Goal: Task Accomplishment & Management: Manage account settings

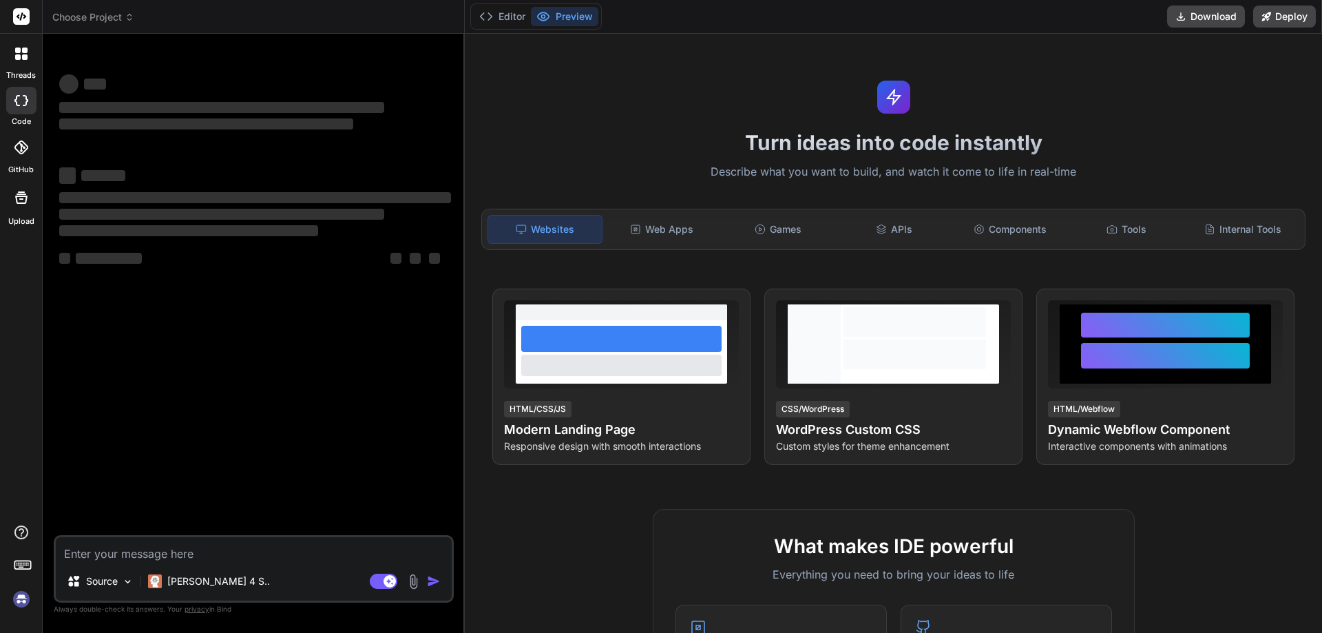
click at [180, 553] on textarea at bounding box center [254, 549] width 396 height 25
type textarea "d"
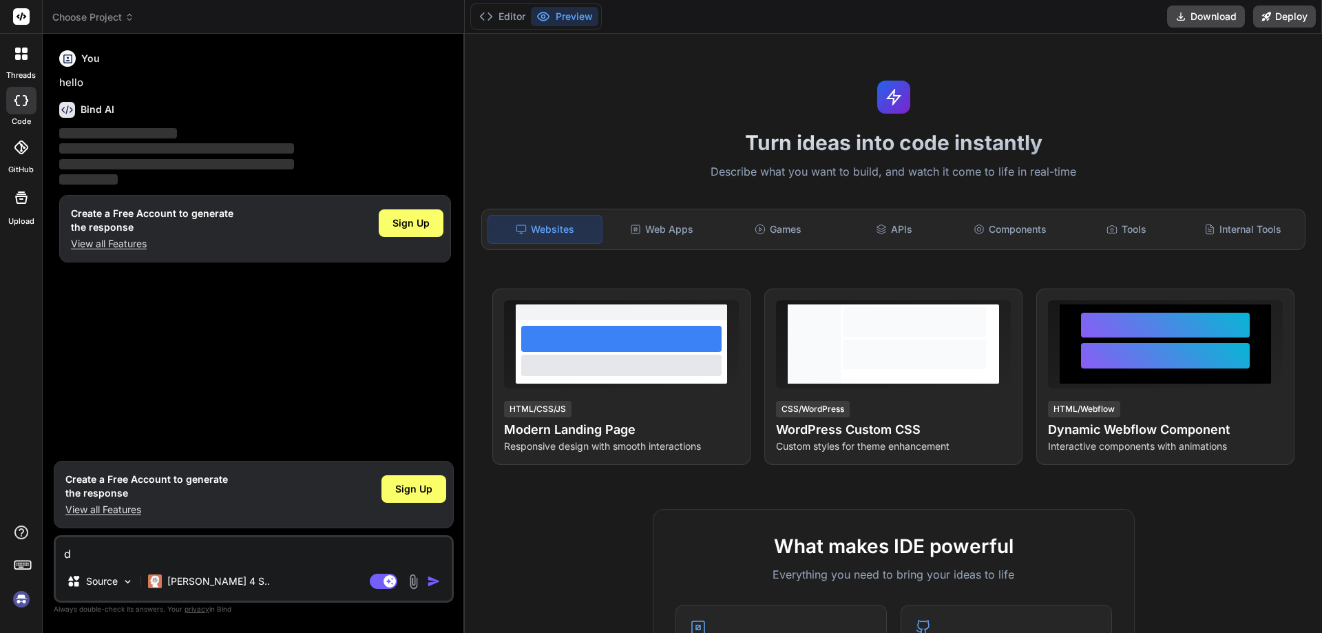
type textarea "x"
type textarea "d"
click at [399, 493] on span "Sign Up" at bounding box center [413, 489] width 37 height 14
click at [111, 548] on textarea "d" at bounding box center [254, 549] width 396 height 25
click at [428, 581] on img "button" at bounding box center [434, 581] width 14 height 14
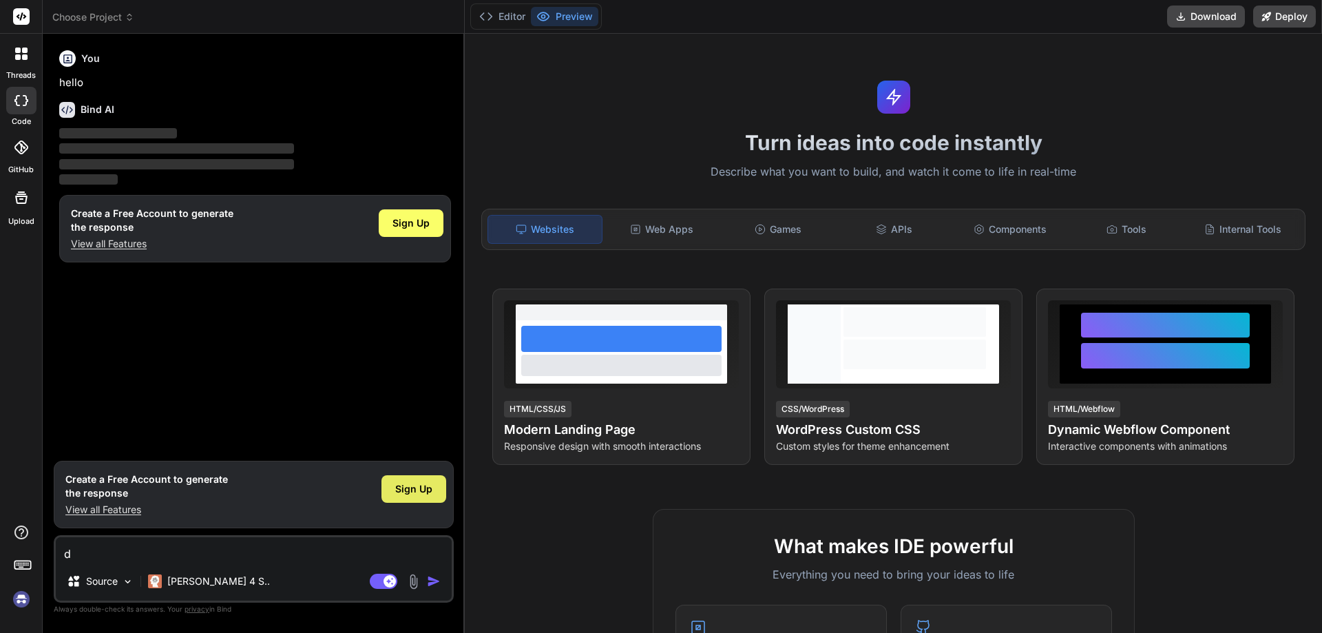
click at [405, 490] on span "Sign Up" at bounding box center [413, 489] width 37 height 14
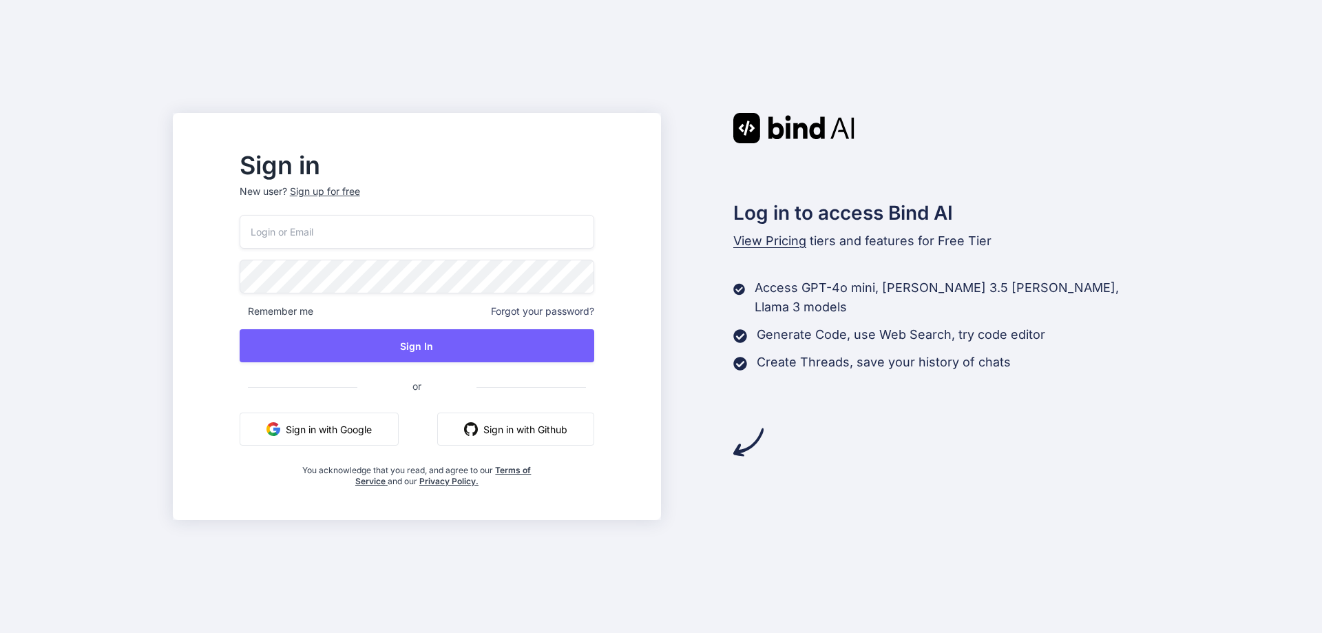
click at [360, 236] on input "email" at bounding box center [417, 232] width 355 height 34
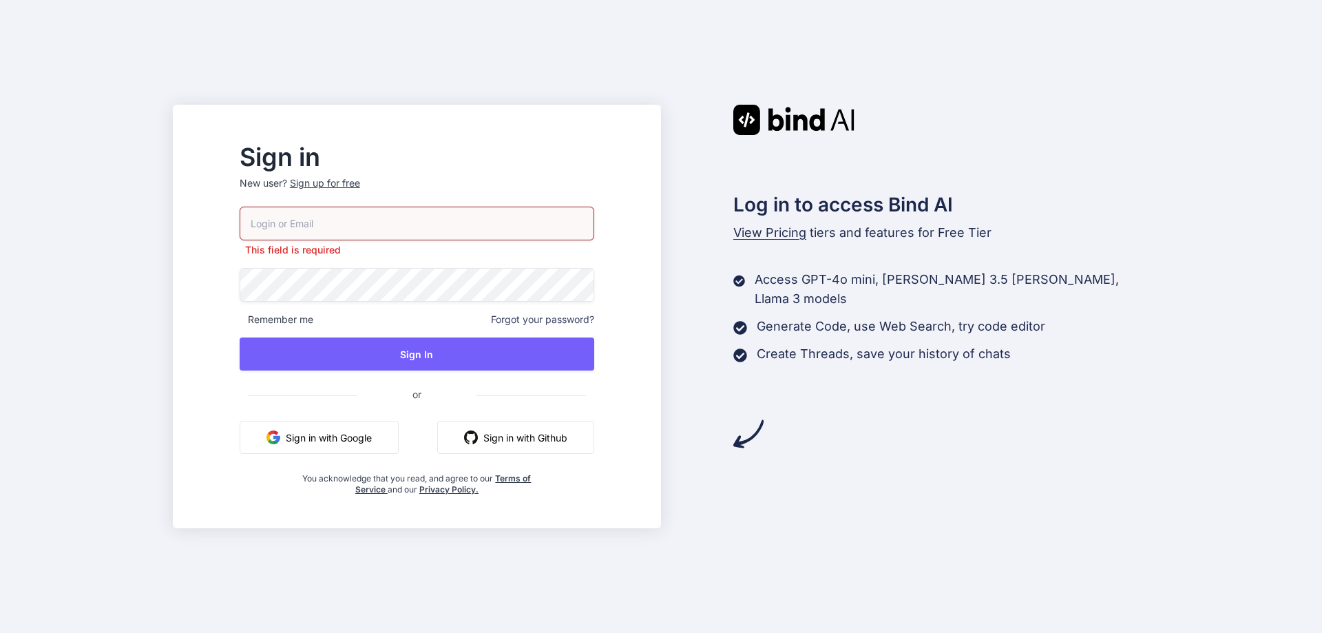
click at [346, 226] on input "email" at bounding box center [417, 224] width 355 height 34
paste input "[EMAIL_ADDRESS][DOMAIN_NAME]"
type input "[EMAIL_ADDRESS][DOMAIN_NAME]"
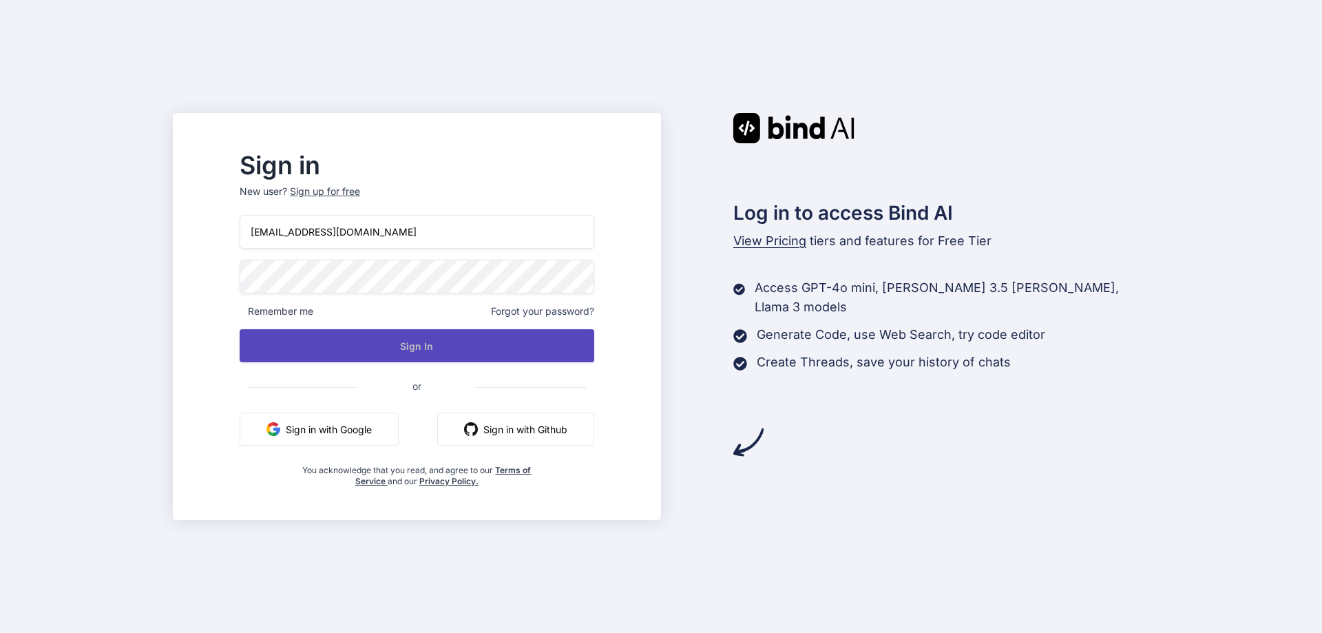
click at [413, 348] on button "Sign In" at bounding box center [417, 345] width 355 height 33
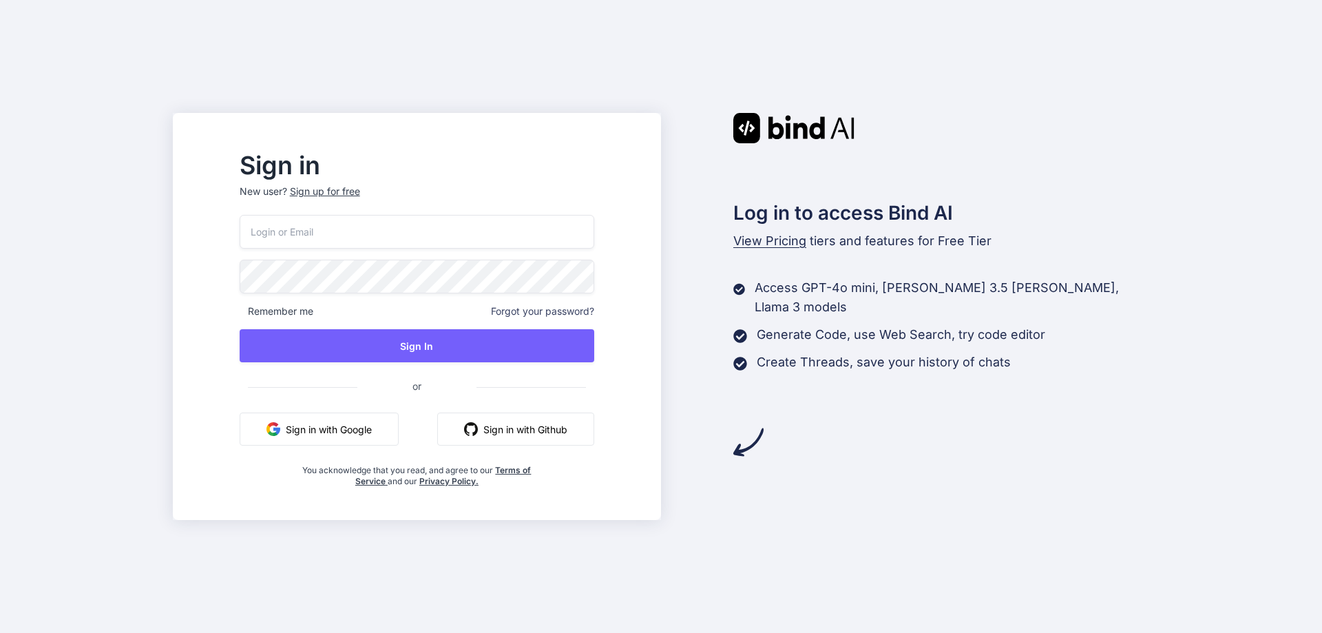
click at [356, 214] on p "New user? Sign up for free" at bounding box center [417, 200] width 355 height 30
click at [351, 233] on input "email" at bounding box center [417, 232] width 355 height 34
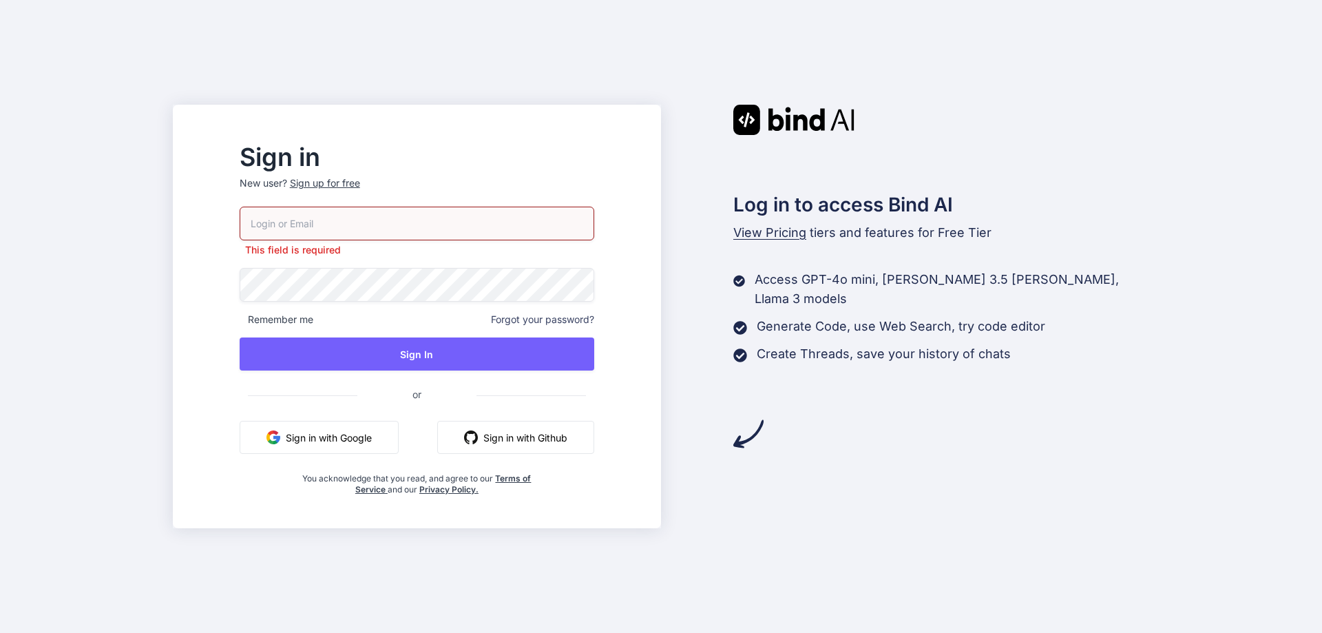
click at [334, 225] on input "email" at bounding box center [417, 224] width 355 height 34
paste input "[EMAIL_ADDRESS][DOMAIN_NAME]"
type input "[EMAIL_ADDRESS][DOMAIN_NAME]"
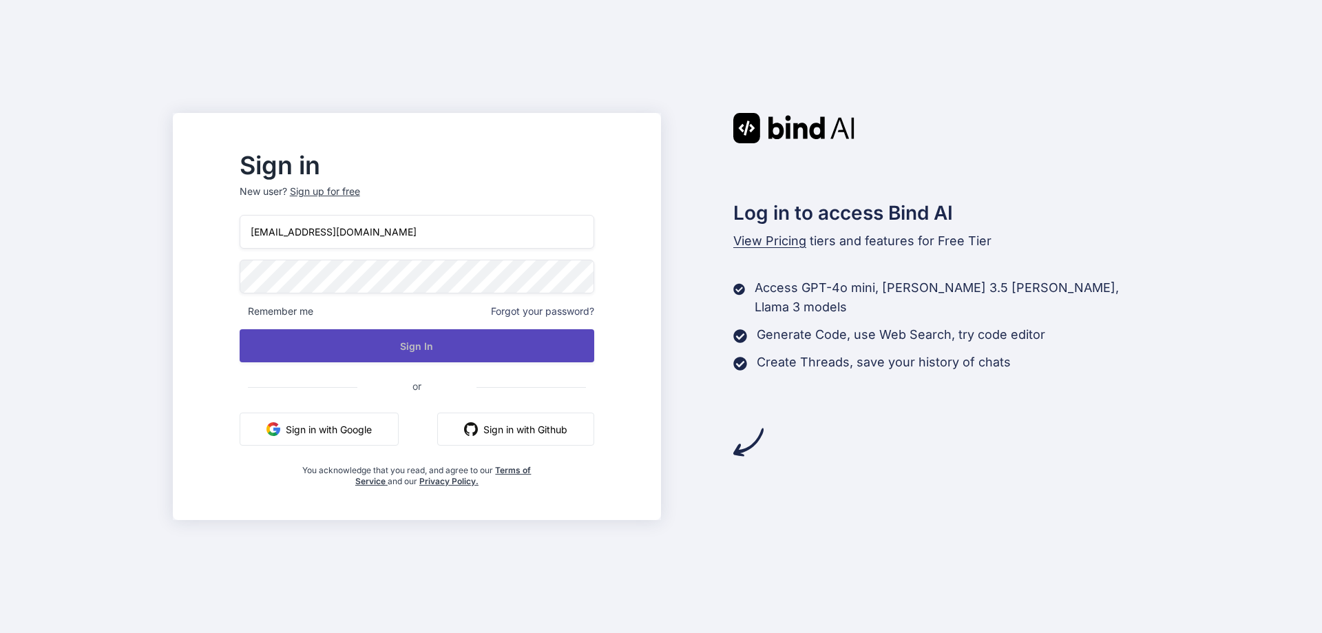
click at [452, 357] on button "Sign In" at bounding box center [417, 345] width 355 height 33
click at [468, 347] on button "Sign In" at bounding box center [417, 345] width 355 height 33
click at [421, 351] on button "Sign In" at bounding box center [417, 345] width 355 height 33
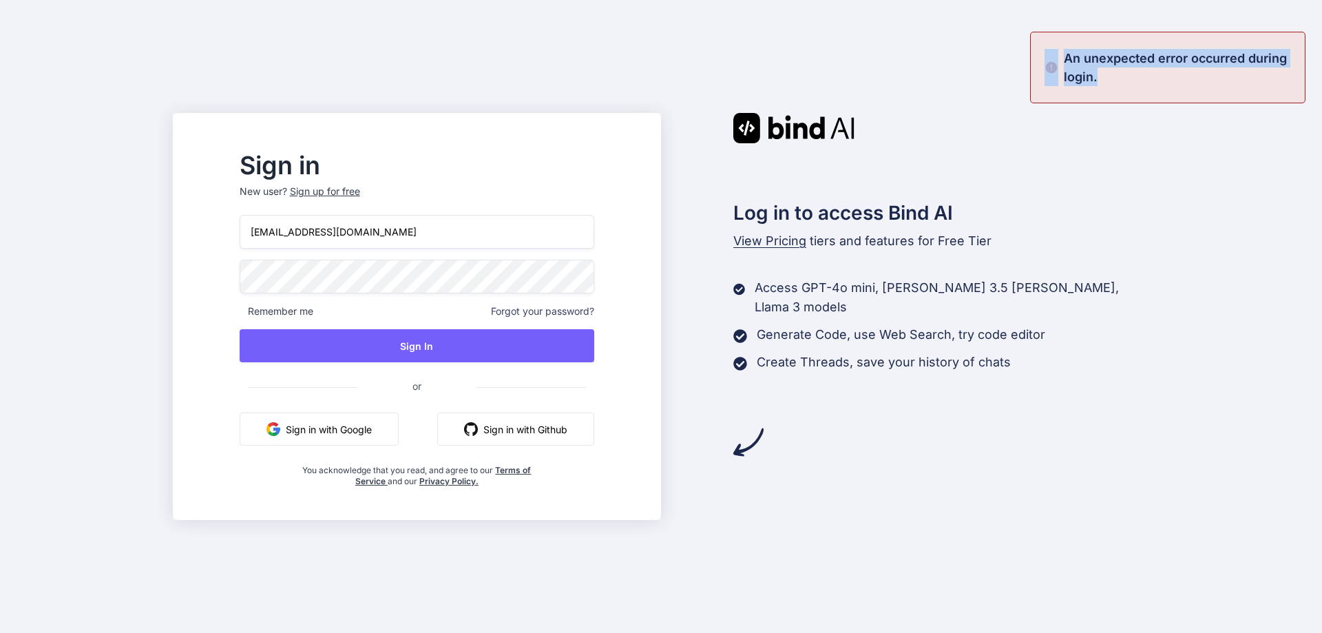
drag, startPoint x: 1158, startPoint y: 70, endPoint x: 1056, endPoint y: 52, distance: 103.4
click at [1056, 52] on div "An unexpected error occurred during login." at bounding box center [1167, 68] width 275 height 72
click at [1124, 165] on div "Sign in New user? Sign up for free vodafes827@cristout.com Remember me Forgot y…" at bounding box center [661, 316] width 1322 height 633
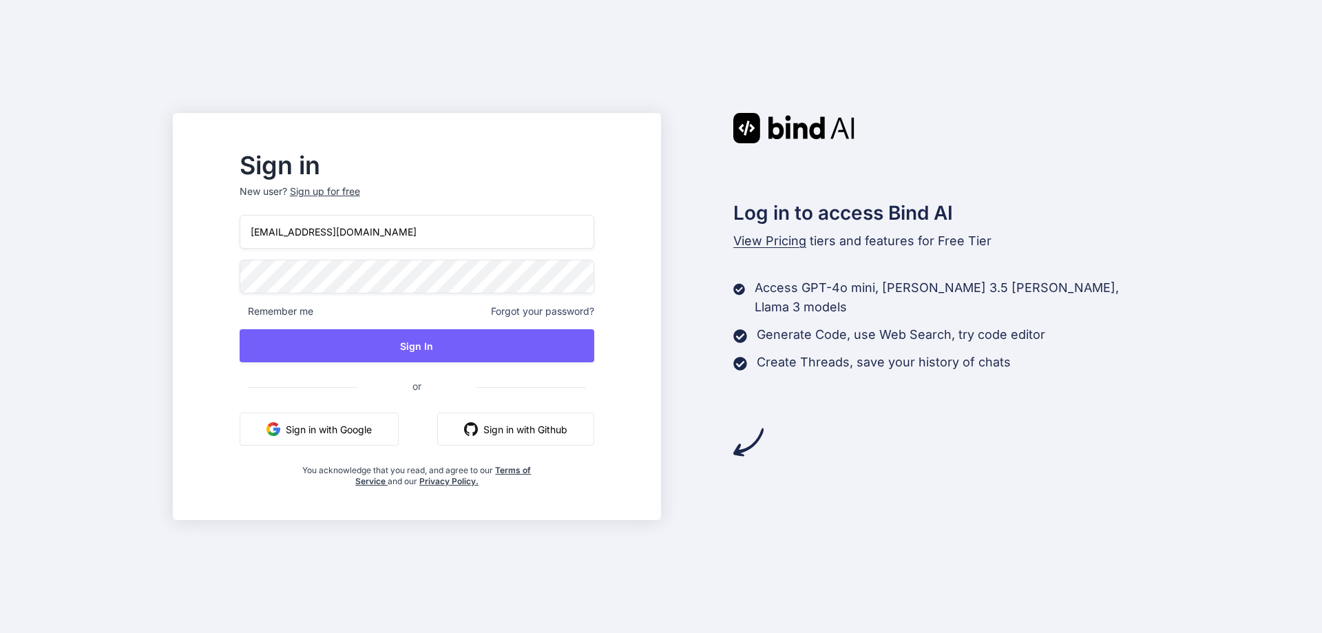
click at [413, 231] on input "[EMAIL_ADDRESS][DOMAIN_NAME]" at bounding box center [417, 232] width 355 height 34
click at [287, 233] on input "[EMAIL_ADDRESS][DOMAIN_NAME]" at bounding box center [417, 232] width 355 height 34
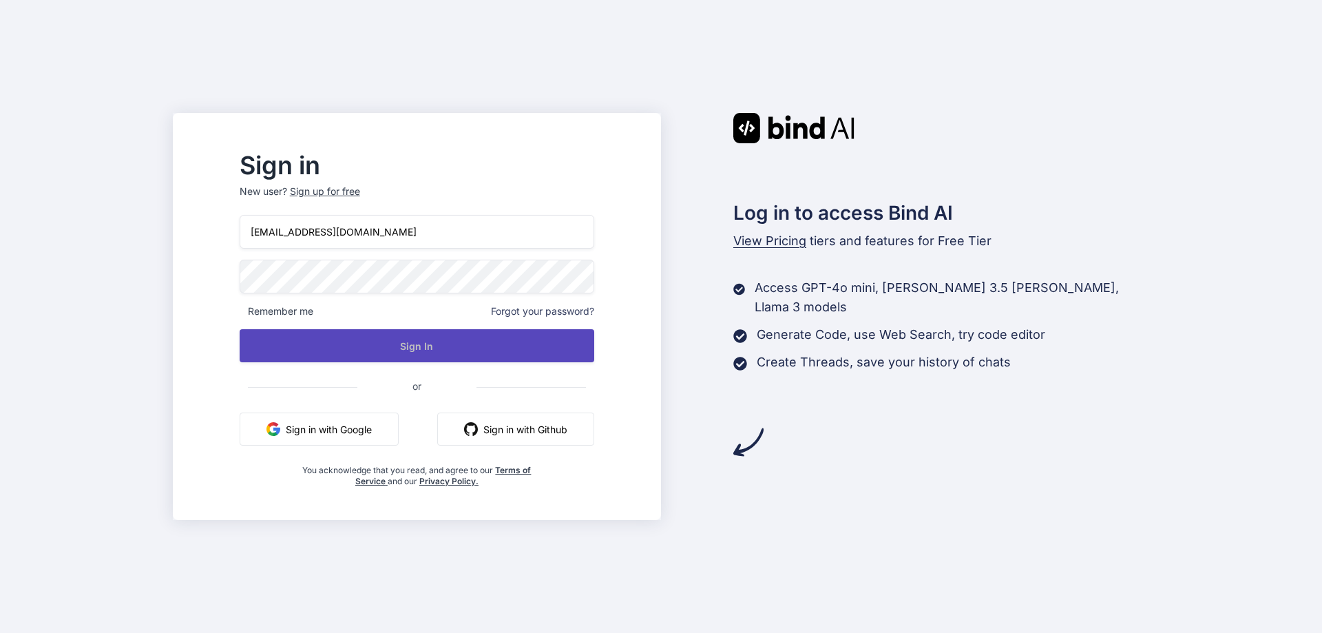
click at [355, 331] on button "Sign In" at bounding box center [417, 345] width 355 height 33
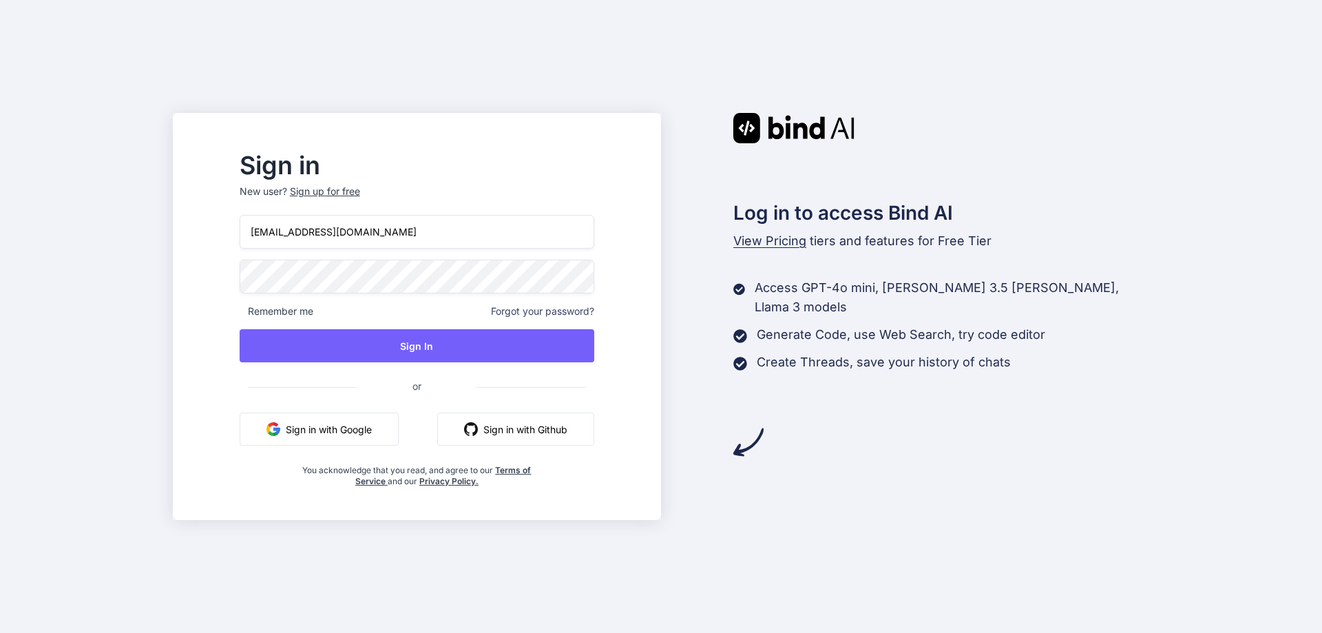
drag, startPoint x: 413, startPoint y: 234, endPoint x: 283, endPoint y: 235, distance: 129.5
click at [283, 235] on input "[EMAIL_ADDRESS][DOMAIN_NAME]" at bounding box center [417, 232] width 355 height 34
type input "[EMAIL_ADDRESS][DOMAIN_NAME]"
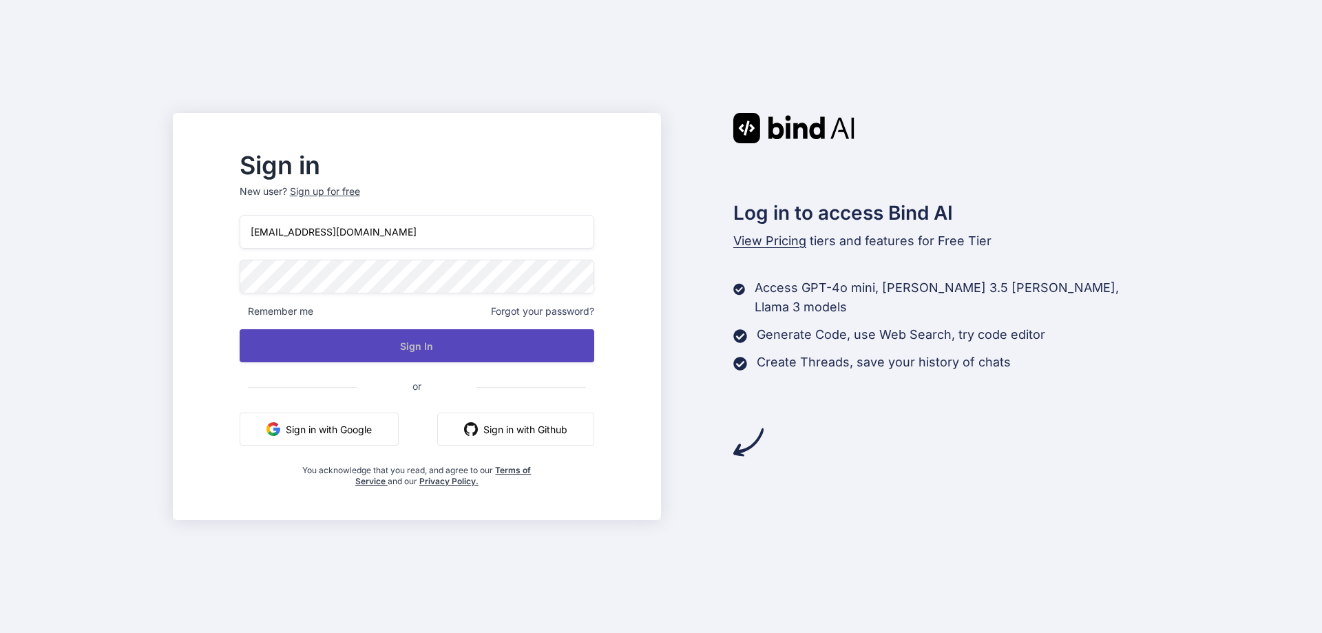
click at [416, 335] on button "Sign In" at bounding box center [417, 345] width 355 height 33
